Goal: Navigation & Orientation: Find specific page/section

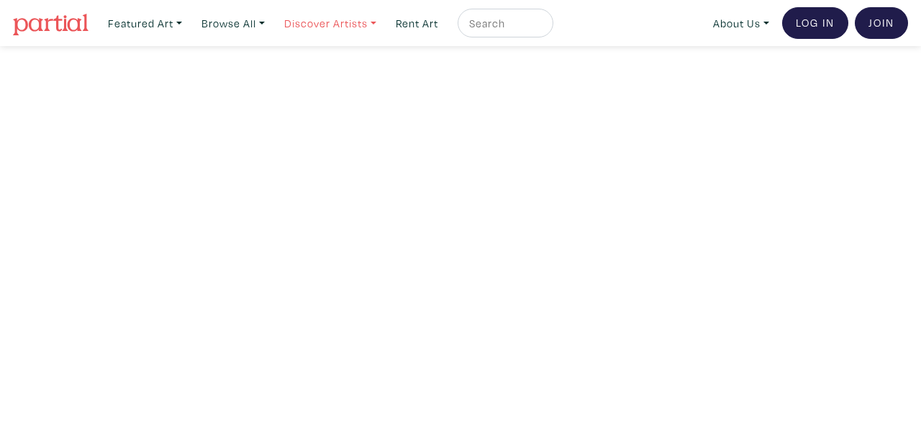
click at [189, 16] on link "Discover Artists" at bounding box center [144, 24] width 87 height 30
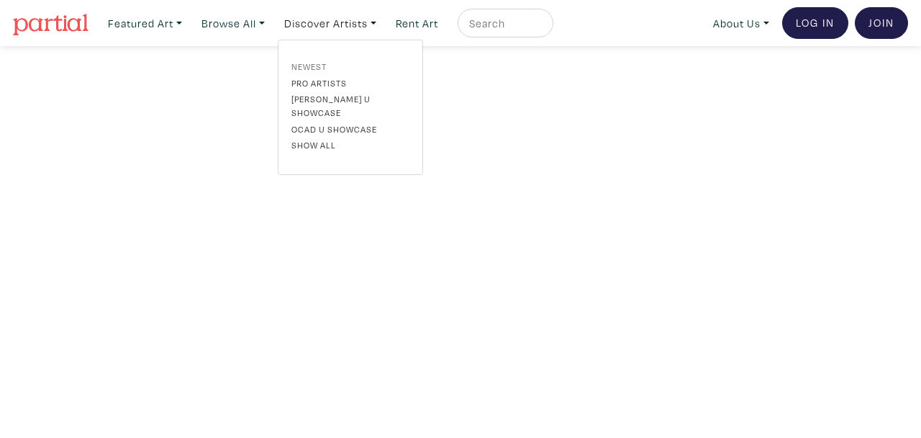
click at [335, 60] on link "Newest" at bounding box center [351, 66] width 118 height 13
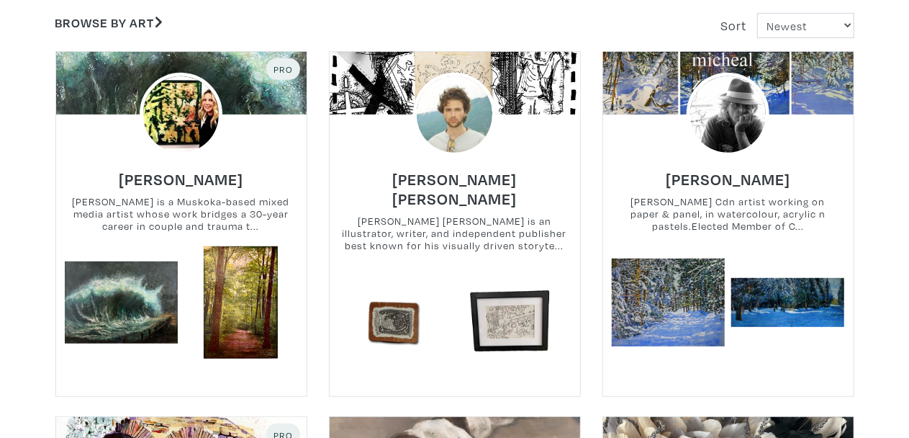
scroll to position [294, 0]
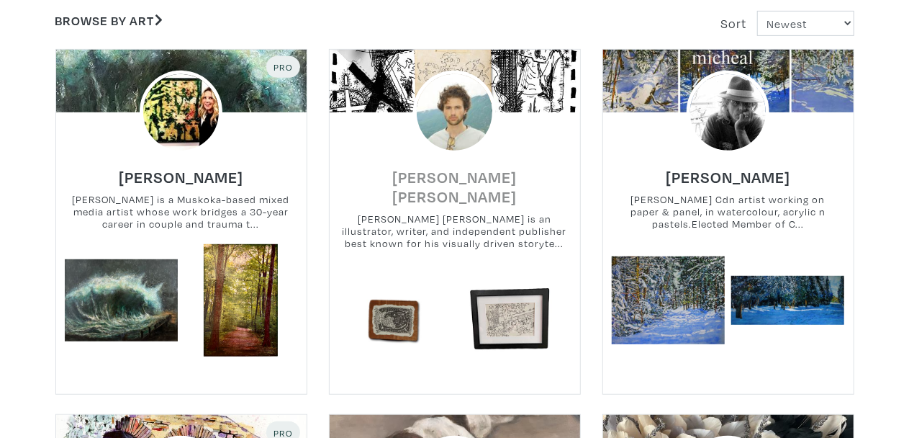
click at [467, 184] on h6 "[PERSON_NAME] [PERSON_NAME]" at bounding box center [455, 186] width 251 height 39
